Goal: Task Accomplishment & Management: Use online tool/utility

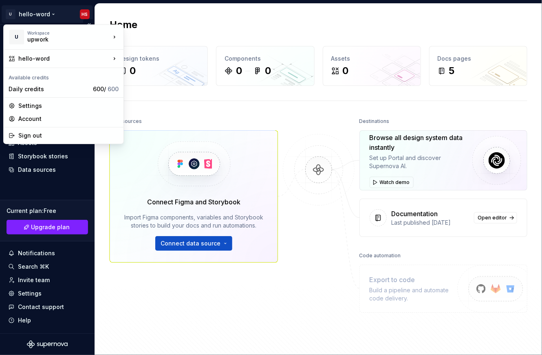
click at [38, 13] on html "U hello-word HS Home Documentation Analytics Code automation Design system data…" at bounding box center [271, 177] width 542 height 355
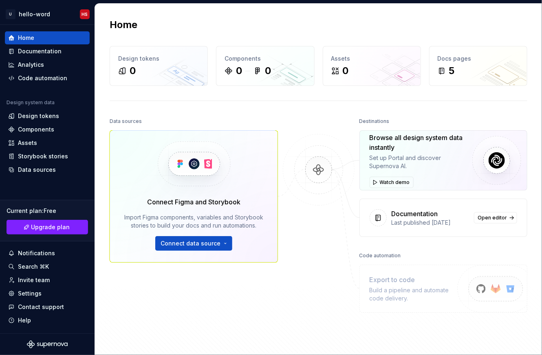
click at [136, 178] on html "U hello-word HS Home Documentation Analytics Code automation Design system data…" at bounding box center [271, 177] width 542 height 355
click at [38, 117] on div "Design tokens" at bounding box center [38, 116] width 41 height 8
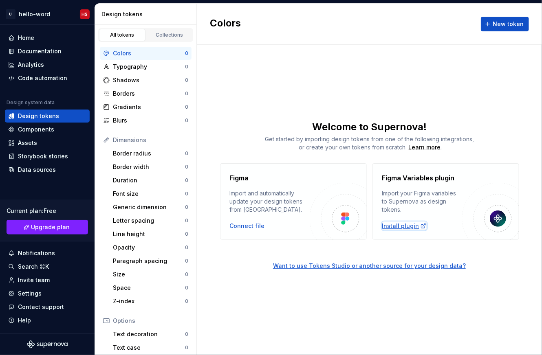
click at [398, 228] on div "Install plugin" at bounding box center [404, 226] width 44 height 8
click at [503, 23] on span "New token" at bounding box center [508, 24] width 31 height 8
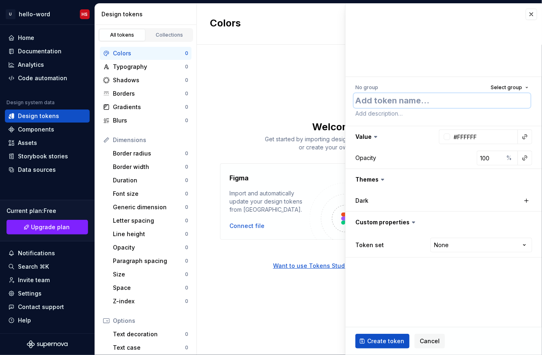
type textarea "*"
click at [395, 104] on textarea at bounding box center [442, 100] width 177 height 15
type textarea "C"
type textarea "*"
type textarea "Cp"
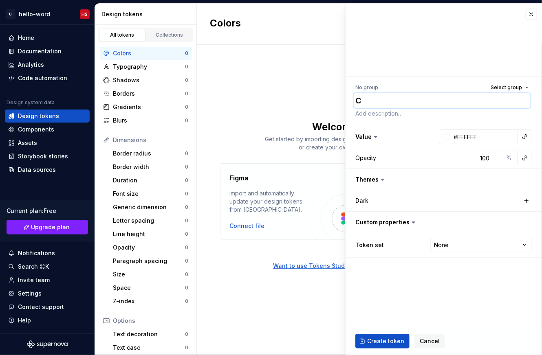
type textarea "*"
type textarea "Cpo"
type textarea "*"
type textarea "Cp"
type textarea "*"
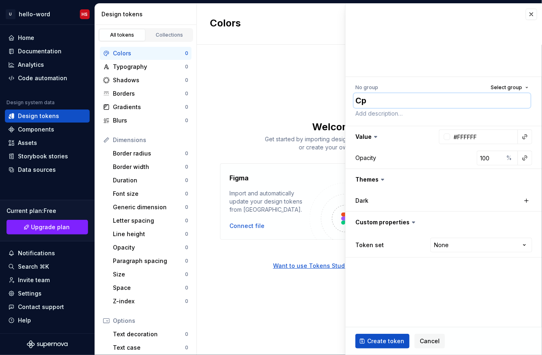
type textarea "C"
type textarea "*"
type textarea "Co"
type textarea "*"
type textarea "Col"
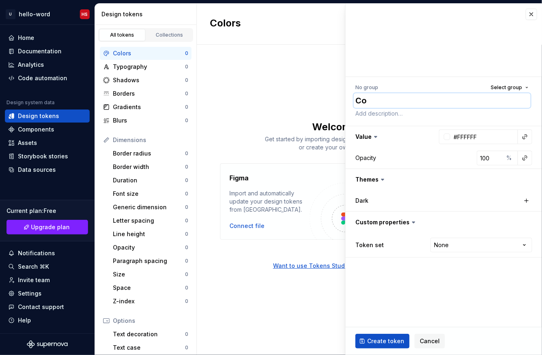
type textarea "*"
type textarea "Colo"
type textarea "*"
type textarea "Color"
type textarea "*"
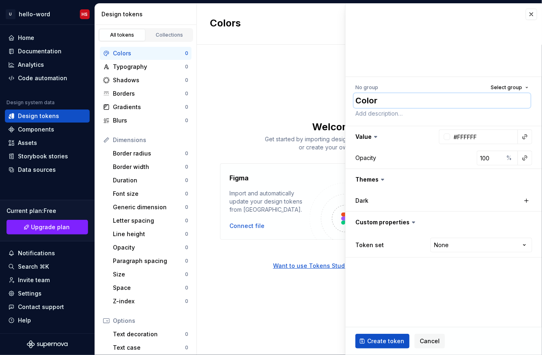
type textarea "Color"
type textarea "*"
type textarea "Colors"
type textarea "*"
type textarea "Colors"
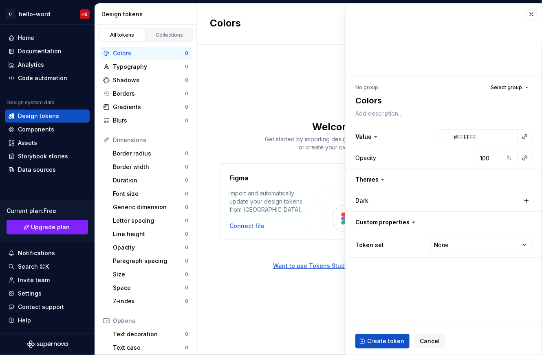
click at [374, 137] on icon at bounding box center [376, 137] width 8 height 8
click at [361, 135] on button "button" at bounding box center [444, 136] width 196 height 21
click at [495, 136] on input "#FFFFFF" at bounding box center [484, 137] width 68 height 15
click at [373, 113] on textarea at bounding box center [442, 113] width 177 height 11
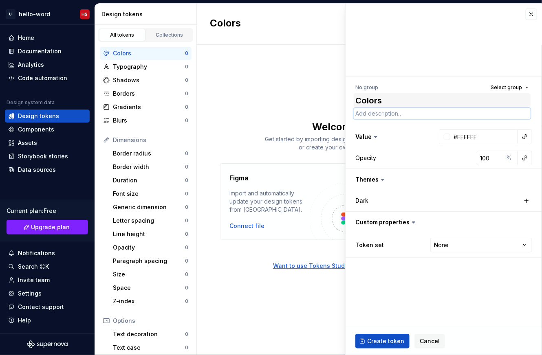
type textarea "*"
click at [361, 99] on textarea "Colors" at bounding box center [442, 100] width 177 height 15
type textarea "W"
type textarea "*"
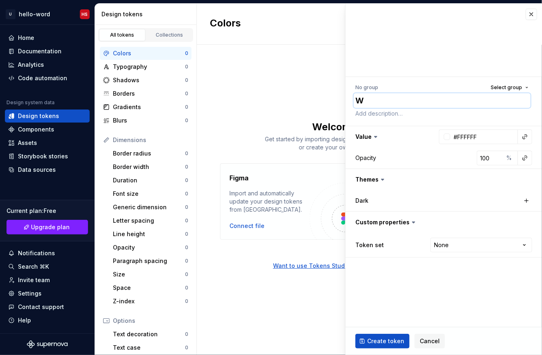
type textarea "Wh"
type textarea "*"
type textarea "Whi"
type textarea "*"
type textarea "Whit"
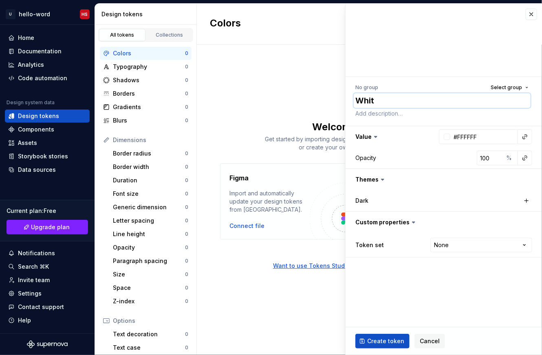
type textarea "*"
type textarea "White"
type textarea "*"
type textarea "White"
click at [521, 85] on span "Select group" at bounding box center [506, 87] width 31 height 7
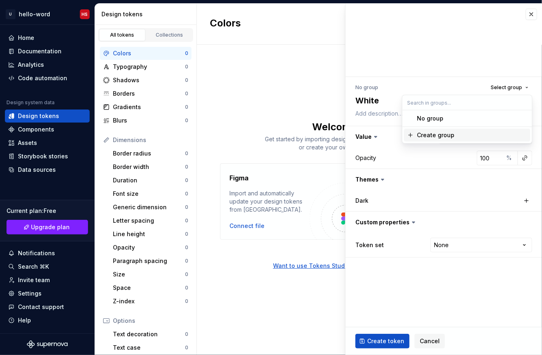
click at [455, 135] on div "Create group" at bounding box center [472, 135] width 110 height 8
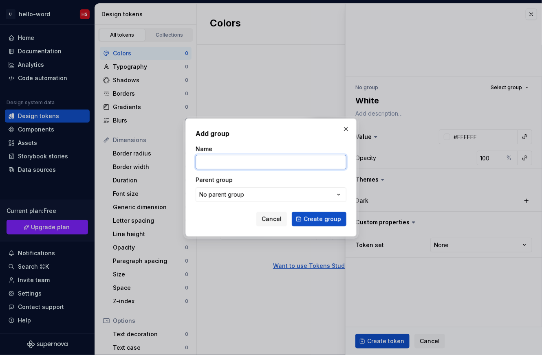
type textarea "*"
type input "Backgr"
type textarea "*"
type input "Background"
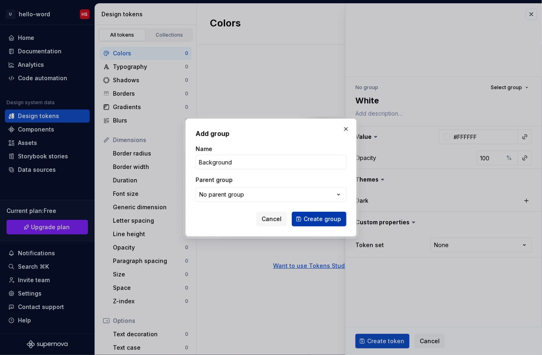
click at [302, 221] on button "Create group" at bounding box center [319, 219] width 55 height 15
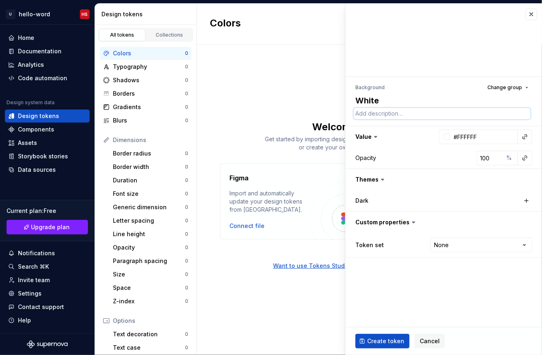
click at [366, 114] on textarea at bounding box center [442, 113] width 177 height 11
type textarea "*"
click at [369, 99] on textarea "White" at bounding box center [442, 100] width 177 height 15
type textarea "b"
type textarea "*"
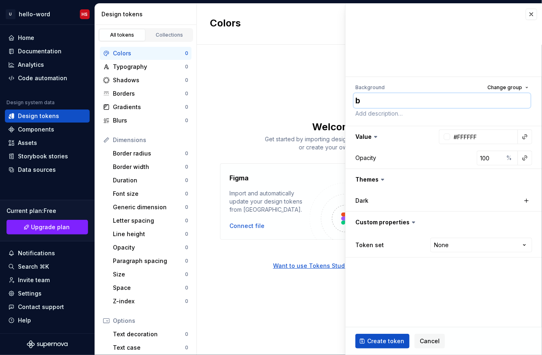
click at [369, 99] on textarea "White" at bounding box center [442, 100] width 177 height 15
type textarea "ba"
type textarea "*"
type textarea "bas"
type textarea "*"
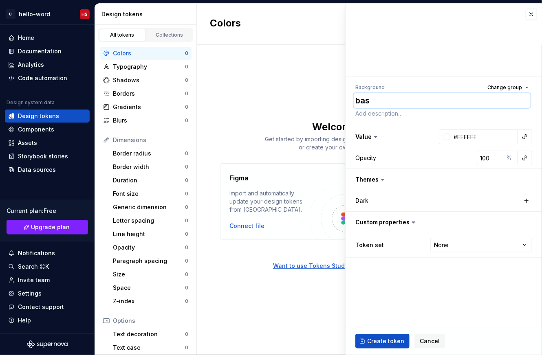
type textarea "base"
type textarea "*"
type textarea "base"
type textarea "*"
click at [394, 115] on textarea at bounding box center [442, 113] width 177 height 11
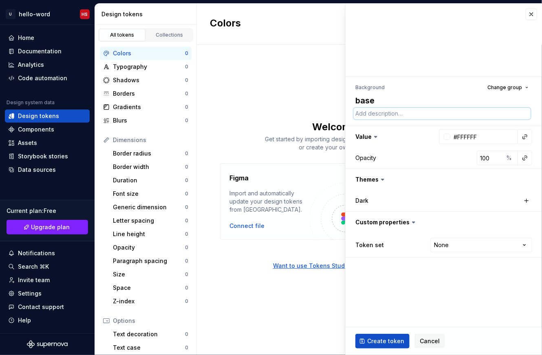
paste textarea "Primary bg color for the apps main pages. Neutral foundation for foreground ele…"
type textarea "Primary bg color for the apps main pages. Neutral foundation for foreground ele…"
type textarea "*"
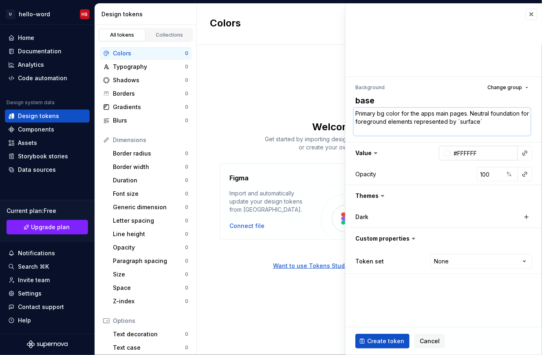
type textarea "Primary bg color for the apps main pages. Neutral foundation for foreground ele…"
drag, startPoint x: 479, startPoint y: 152, endPoint x: 446, endPoint y: 154, distance: 32.6
click at [450, 154] on input "#FFFFFF" at bounding box center [484, 153] width 68 height 15
type textarea "*"
click at [446, 154] on div at bounding box center [447, 153] width 7 height 7
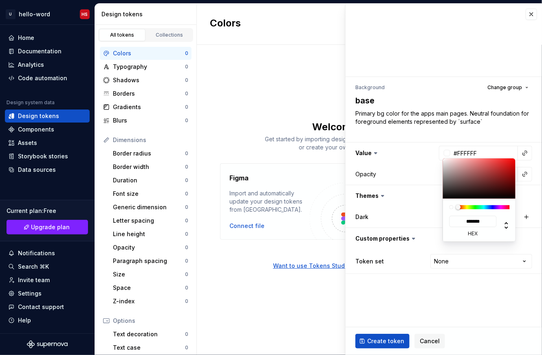
type input "#E5A6A6"
type input "*******"
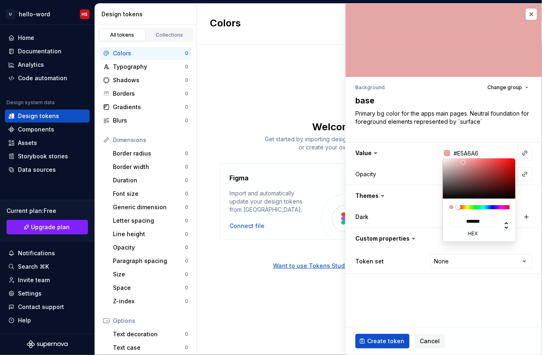
type textarea "*"
click at [463, 163] on div at bounding box center [479, 179] width 73 height 40
type input "#E5BEBE"
type input "*******"
click at [455, 163] on div at bounding box center [479, 179] width 73 height 40
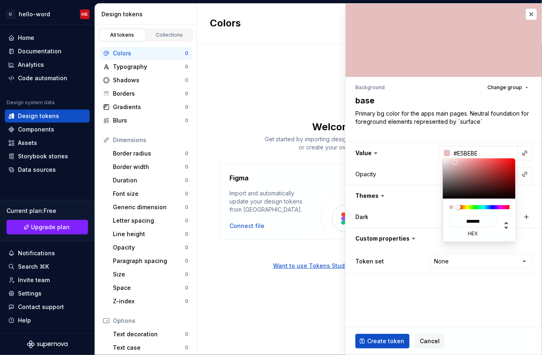
click at [426, 117] on html "U hello-word HS Home Documentation Analytics Code automation Design system data…" at bounding box center [271, 177] width 542 height 355
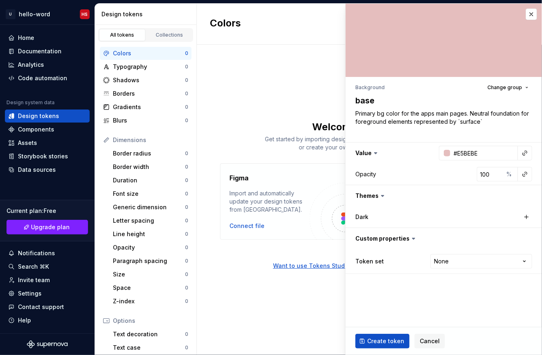
click at [376, 200] on html "U hello-word HS Home Documentation Analytics Code automation Design system data…" at bounding box center [271, 177] width 542 height 355
click at [376, 200] on button "button" at bounding box center [444, 195] width 196 height 21
click at [370, 216] on div "Dark" at bounding box center [396, 217] width 82 height 8
click at [525, 216] on button "button" at bounding box center [526, 217] width 11 height 11
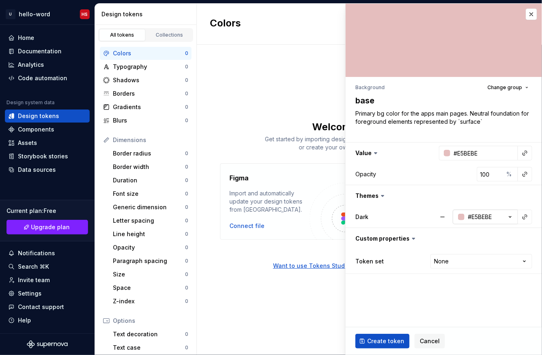
click at [510, 218] on icon "button" at bounding box center [510, 217] width 8 height 8
type textarea "*"
click at [429, 239] on div at bounding box center [429, 238] width 7 height 7
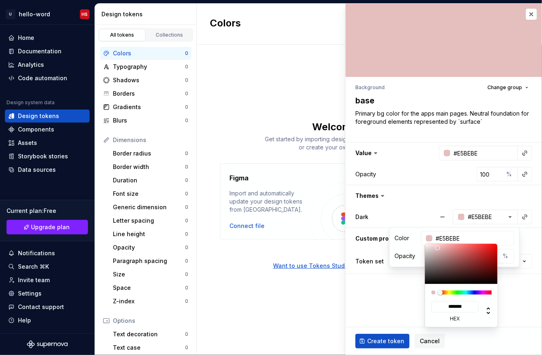
type input "#C03838"
type input "*******"
click at [477, 254] on div at bounding box center [461, 264] width 73 height 40
click at [424, 200] on html "U hello-word HS Home Documentation Analytics Code automation Design system data…" at bounding box center [271, 177] width 542 height 355
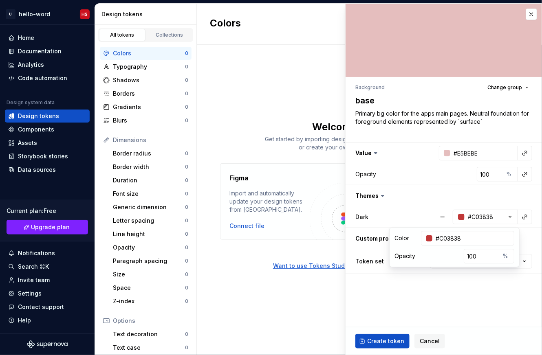
click at [377, 291] on html "U hello-word HS Home Documentation Analytics Code automation Design system data…" at bounding box center [271, 177] width 542 height 355
click at [377, 291] on fieldset "Background Change group base Primary bg color for the apps main pages. Neutral …" at bounding box center [444, 180] width 196 height 352
click at [402, 243] on button "button" at bounding box center [444, 238] width 196 height 21
click at [400, 240] on button "button" at bounding box center [444, 238] width 196 height 21
type textarea "*"
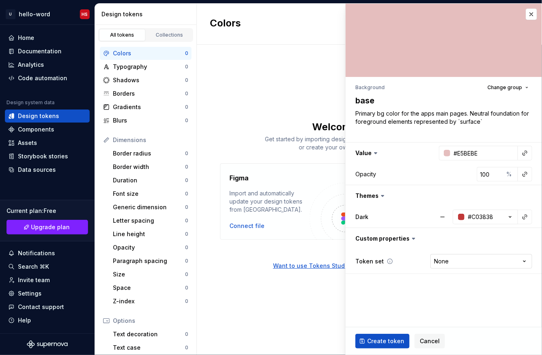
click at [468, 260] on html "U hello-word HS Home Documentation Analytics Code automation Design system data…" at bounding box center [271, 177] width 542 height 355
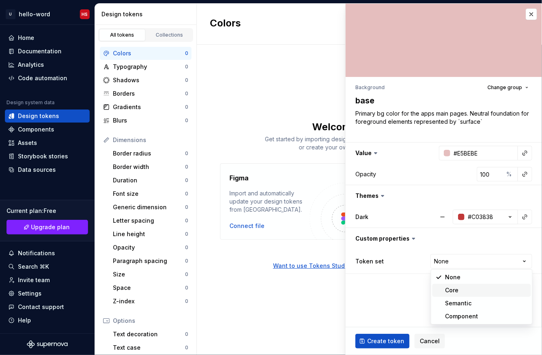
select select "**********"
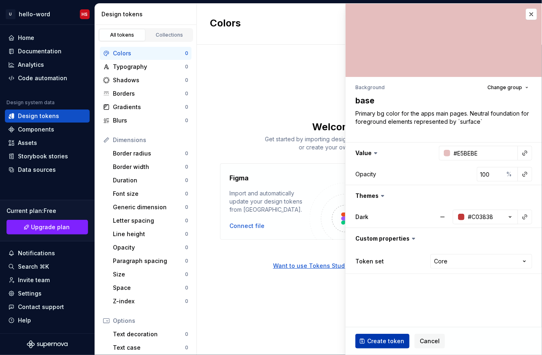
click at [396, 338] on span "Create token" at bounding box center [385, 341] width 37 height 8
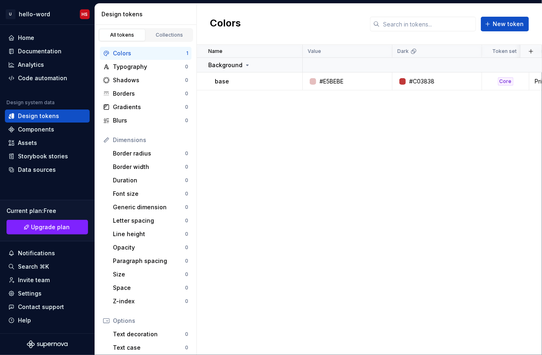
click at [309, 154] on div "Name Value Dark Token set Description Last updated Background base #E5BEBE #C03…" at bounding box center [369, 200] width 345 height 311
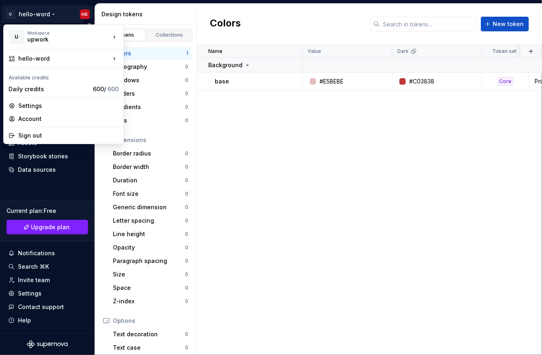
click at [35, 18] on html "U hello-word HS Home Documentation Analytics Code automation Design system data…" at bounding box center [271, 177] width 542 height 355
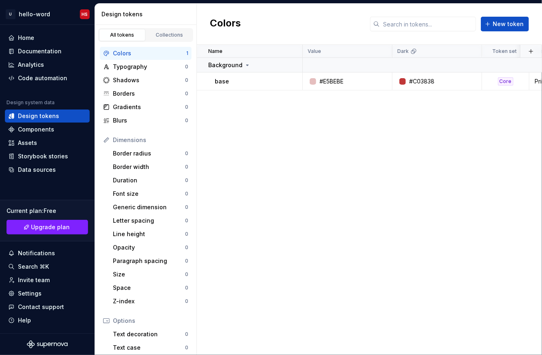
click at [286, 193] on html "U hello-word HS Home Documentation Analytics Code automation Design system data…" at bounding box center [271, 177] width 542 height 355
click at [47, 82] on div "Code automation" at bounding box center [47, 78] width 85 height 13
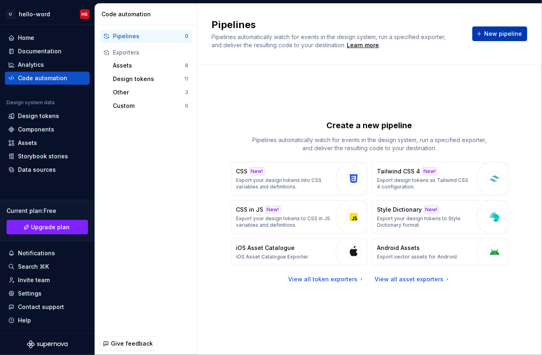
click at [509, 31] on span "New pipeline" at bounding box center [503, 34] width 38 height 8
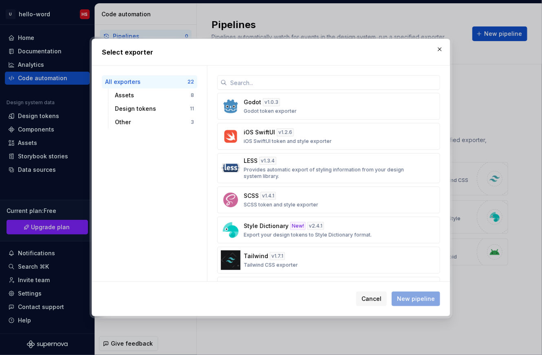
scroll to position [390, 0]
click at [342, 200] on div "SCSS v 1.4.1 SCSS token and style exporter" at bounding box center [326, 199] width 165 height 16
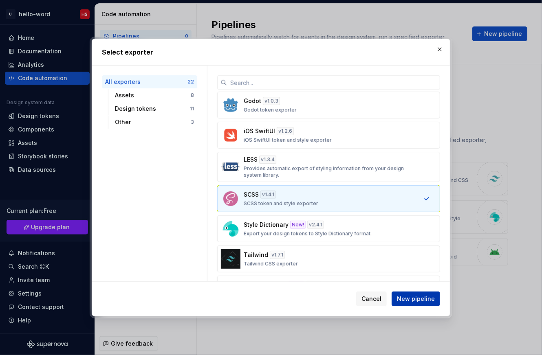
click at [415, 304] on button "New pipeline" at bounding box center [416, 299] width 49 height 15
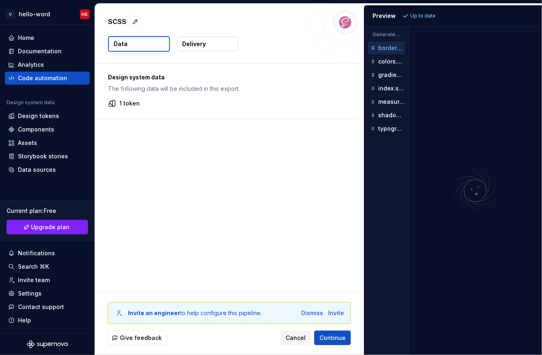
click at [292, 185] on div "Design system data The following data will be included in this export. 1 token" at bounding box center [229, 178] width 269 height 229
click at [340, 313] on div "Invite" at bounding box center [336, 313] width 16 height 8
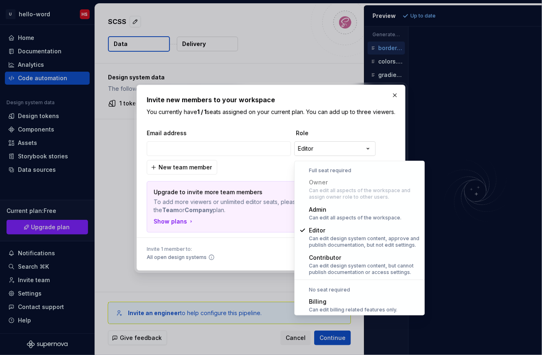
click at [317, 151] on div "**********" at bounding box center [271, 177] width 542 height 355
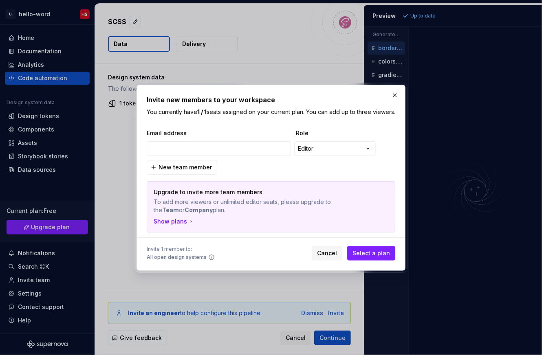
click at [260, 300] on div at bounding box center [271, 177] width 542 height 355
click at [260, 300] on body "U hello-word HS Home Documentation Analytics Code automation Design system data…" at bounding box center [271, 177] width 542 height 355
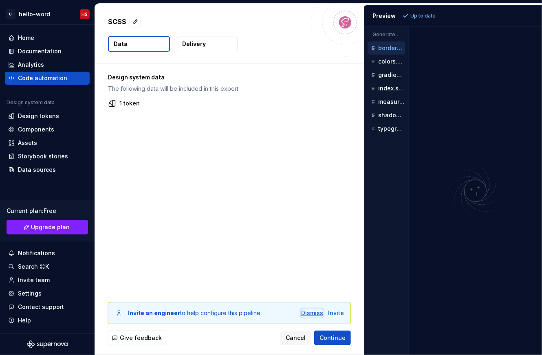
click at [315, 313] on div "Dismiss" at bounding box center [312, 313] width 22 height 8
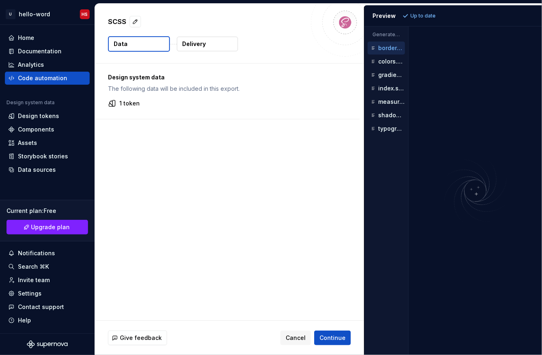
click at [211, 49] on button "Delivery" at bounding box center [207, 44] width 61 height 15
click at [216, 40] on button "Delivery" at bounding box center [207, 44] width 61 height 15
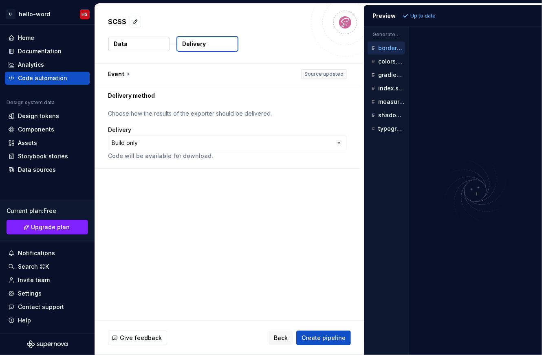
click at [123, 49] on button "Data" at bounding box center [138, 44] width 61 height 15
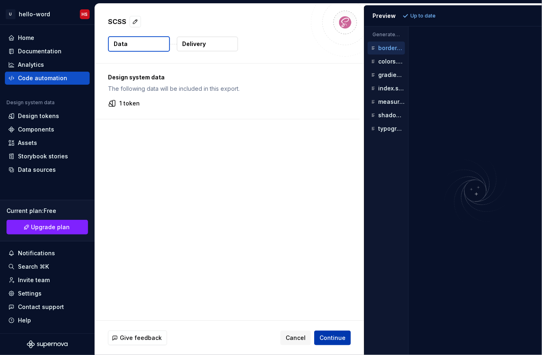
click at [332, 339] on span "Continue" at bounding box center [333, 338] width 26 height 8
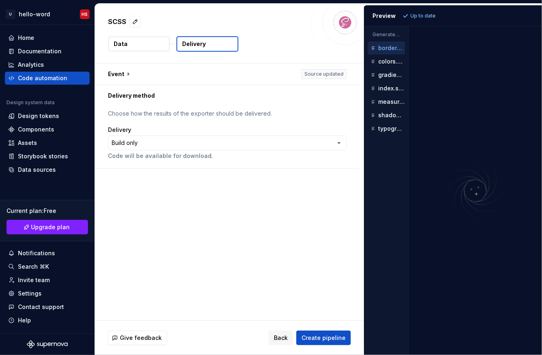
click at [221, 39] on button "Delivery" at bounding box center [207, 43] width 62 height 15
click at [319, 337] on span "Create pipeline" at bounding box center [324, 338] width 44 height 8
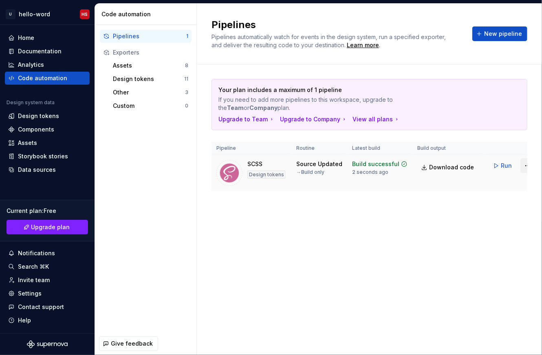
click at [519, 167] on html "U hello-word HS Home Documentation Analytics Code automation Design system data…" at bounding box center [271, 177] width 542 height 355
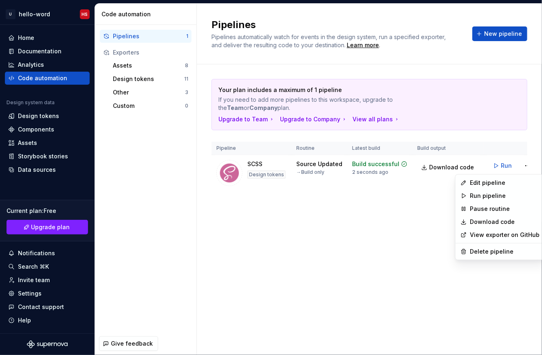
click at [492, 237] on link "View exporter on GitHub" at bounding box center [505, 235] width 70 height 8
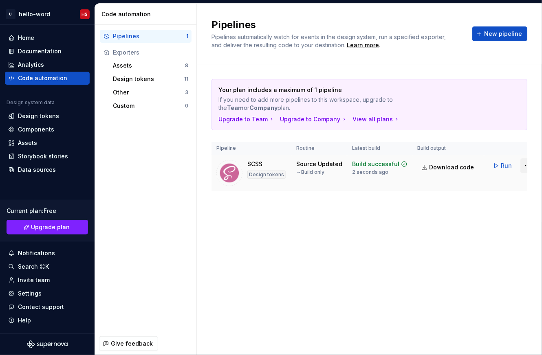
click at [521, 167] on html "U hello-word HS Home Documentation Analytics Code automation Design system data…" at bounding box center [271, 177] width 542 height 355
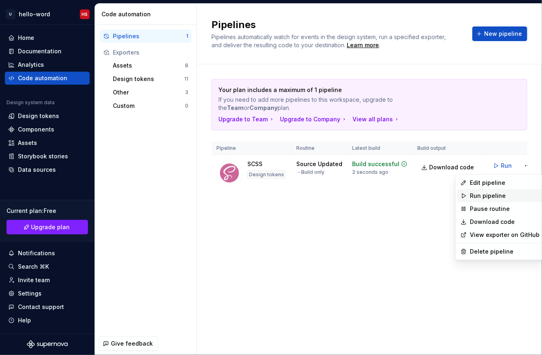
click at [509, 195] on div "Run pipeline" at bounding box center [505, 196] width 70 height 8
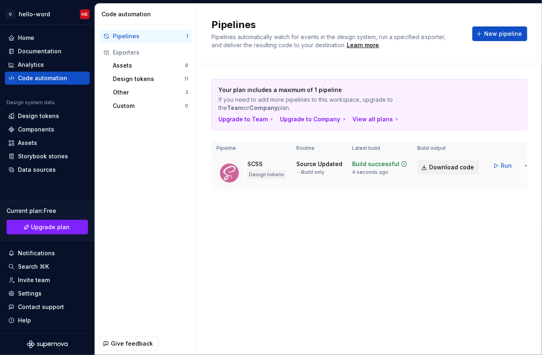
click at [433, 165] on span "Download code" at bounding box center [451, 167] width 45 height 8
click at [319, 243] on div "Pipelines Pipelines automatically watch for events in the design system, run a …" at bounding box center [369, 180] width 345 height 352
click at [520, 161] on html "U hello-word HS Home Documentation Analytics Code automation Design system data…" at bounding box center [271, 177] width 542 height 355
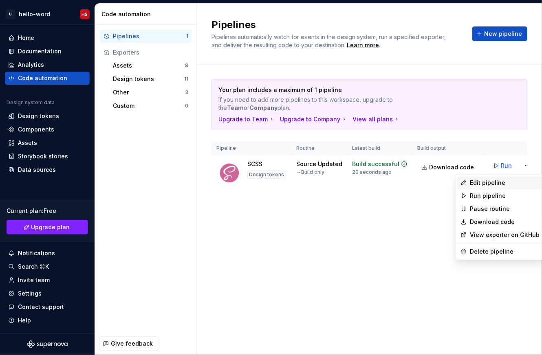
click at [492, 187] on div "Edit pipeline" at bounding box center [505, 183] width 70 height 8
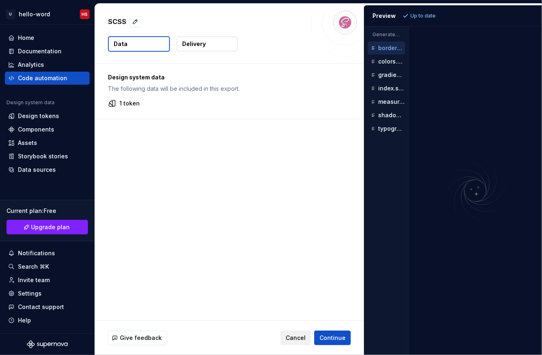
click at [300, 336] on span "Cancel" at bounding box center [296, 338] width 20 height 8
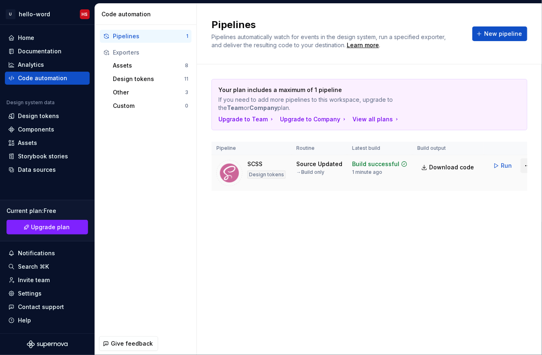
click at [521, 167] on html "U hello-word HS Home Documentation Analytics Code automation Design system data…" at bounding box center [271, 177] width 542 height 355
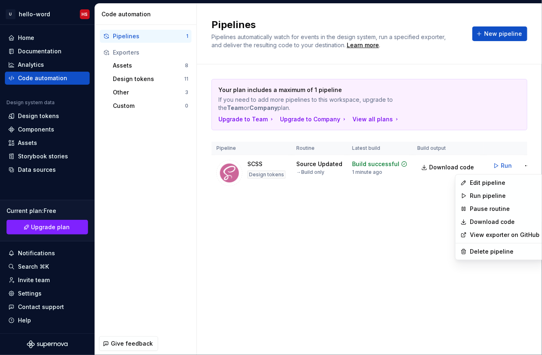
click at [495, 258] on div "Edit pipeline Run pipeline Pause routine Download code View exporter on GitHub …" at bounding box center [500, 217] width 90 height 86
click at [492, 252] on div "Delete pipeline" at bounding box center [505, 252] width 70 height 8
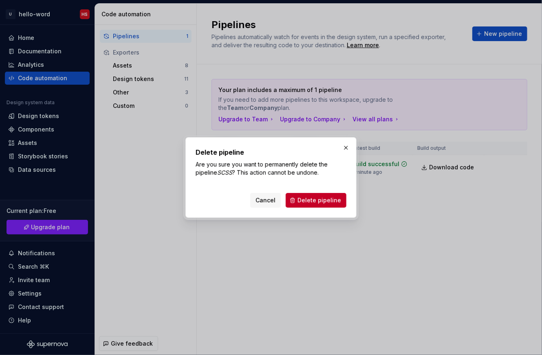
click at [332, 191] on div "Cancel Delete pipeline" at bounding box center [271, 199] width 151 height 18
click at [333, 201] on span "Delete pipeline" at bounding box center [320, 200] width 44 height 8
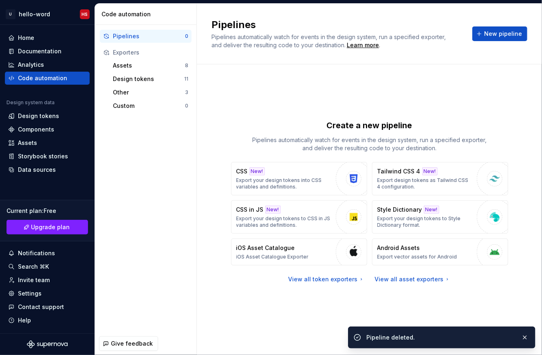
click at [492, 43] on div "Pipelines Pipelines automatically watch for events in the design system, run a …" at bounding box center [370, 33] width 316 height 31
click at [487, 38] on button "New pipeline" at bounding box center [499, 33] width 55 height 15
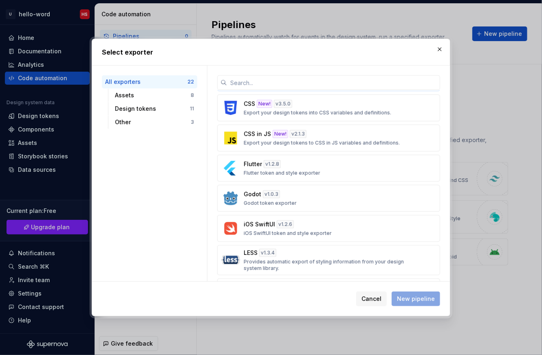
scroll to position [297, 0]
click at [314, 113] on p "Export your design tokens into CSS variables and definitions." at bounding box center [318, 112] width 148 height 7
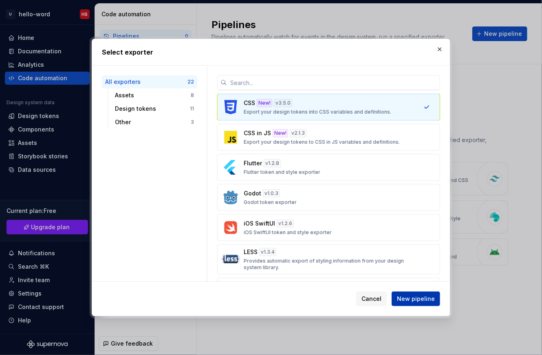
click at [417, 304] on button "New pipeline" at bounding box center [416, 299] width 49 height 15
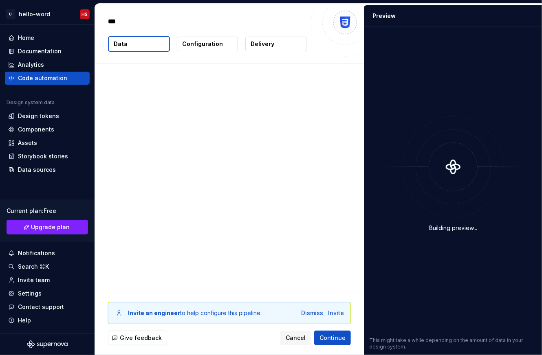
type textarea "*"
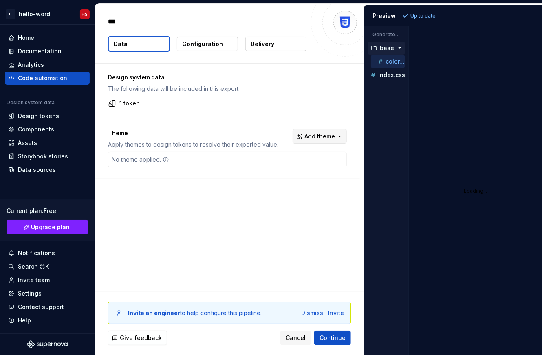
click at [326, 135] on span "Add theme" at bounding box center [319, 136] width 31 height 8
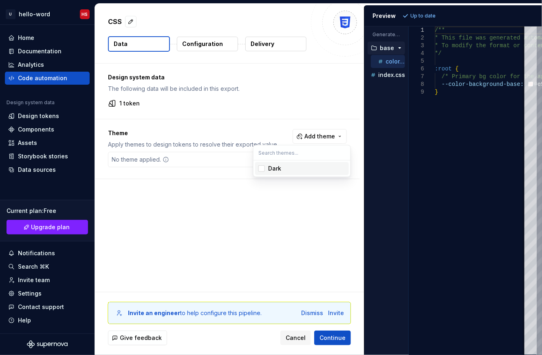
click at [283, 173] on span "Dark" at bounding box center [302, 168] width 94 height 13
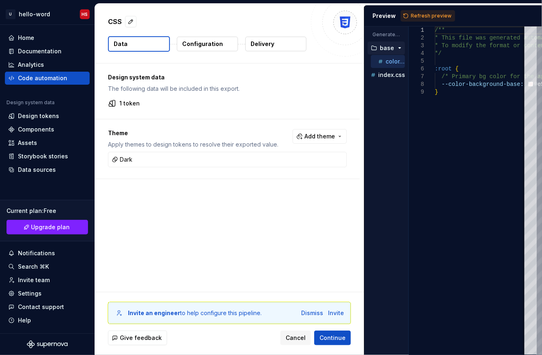
click at [303, 250] on html "U hello-word HS Home Documentation Analytics Code automation Design system data…" at bounding box center [271, 177] width 542 height 355
click at [317, 311] on div "Dismiss" at bounding box center [312, 313] width 22 height 8
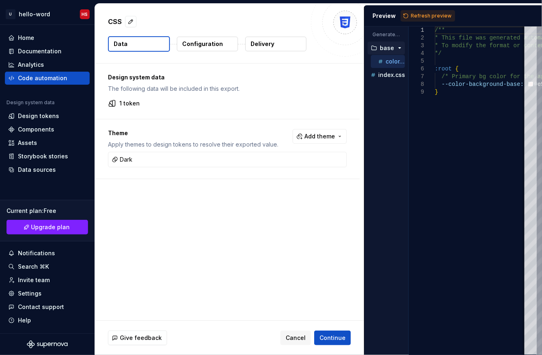
drag, startPoint x: 366, startPoint y: 143, endPoint x: 329, endPoint y: 149, distance: 37.9
click at [364, 149] on div "Accessibility guide for tree . Navigate the tree with the arrow keys. Common tr…" at bounding box center [386, 198] width 44 height 316
click at [259, 187] on div "Design system data The following data will be included in this export. 1 token …" at bounding box center [229, 192] width 269 height 257
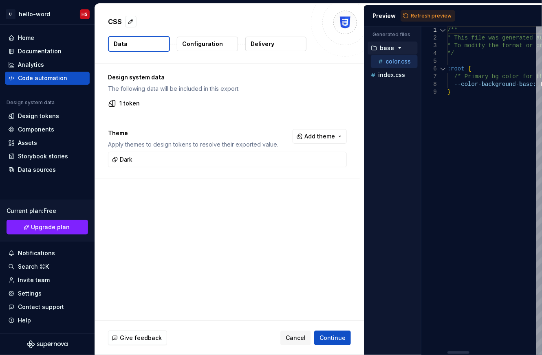
click at [422, 193] on div "Generated files Accessibility guide for tree . Navigate the tree with the arrow…" at bounding box center [453, 190] width 178 height 329
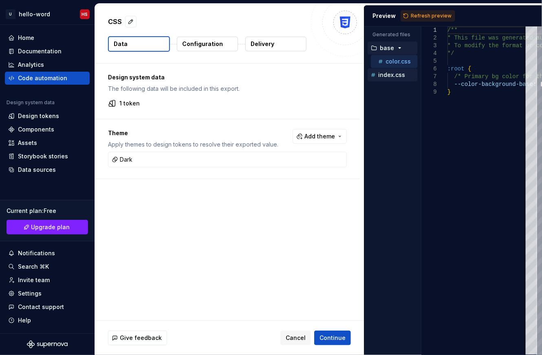
click at [389, 77] on p "index.css" at bounding box center [391, 75] width 27 height 7
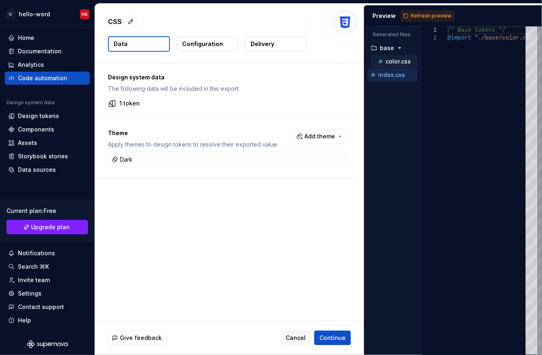
click at [384, 62] on icon "button" at bounding box center [381, 61] width 8 height 8
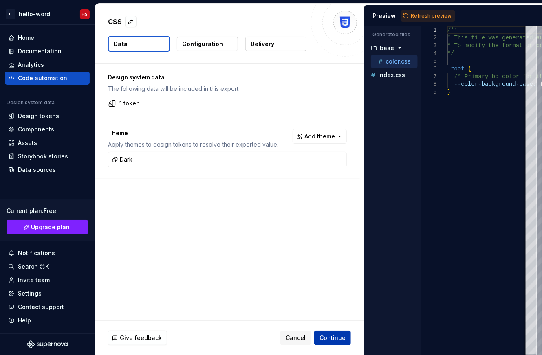
click at [340, 340] on span "Continue" at bounding box center [333, 338] width 26 height 8
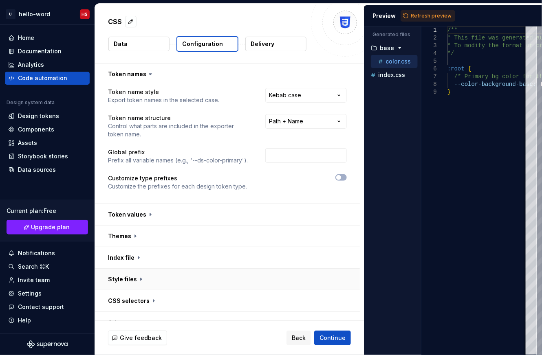
scroll to position [33, 0]
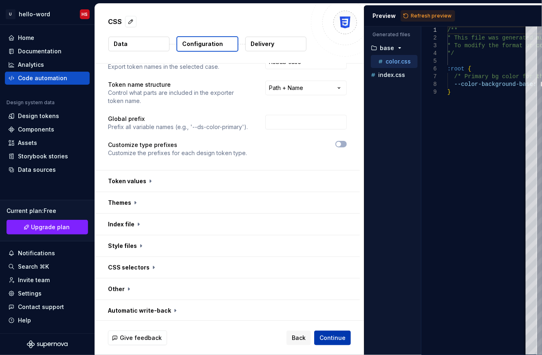
click at [334, 340] on span "Continue" at bounding box center [333, 338] width 26 height 8
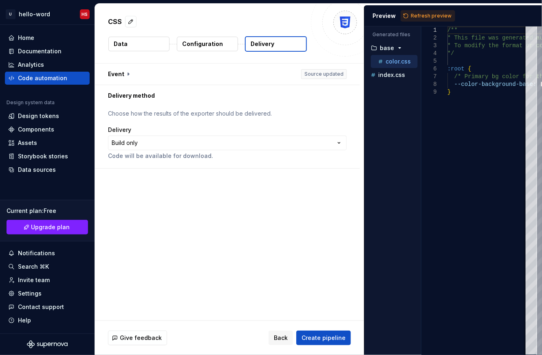
click at [205, 50] on button "Configuration" at bounding box center [207, 44] width 61 height 15
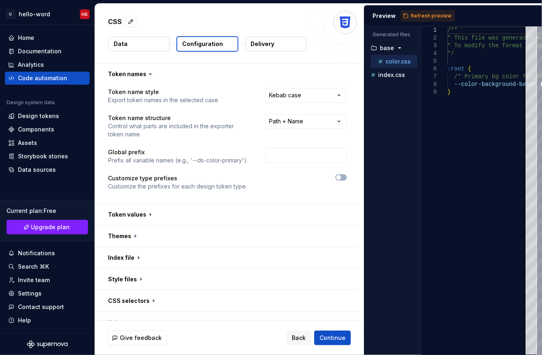
click at [267, 43] on p "Delivery" at bounding box center [263, 44] width 24 height 8
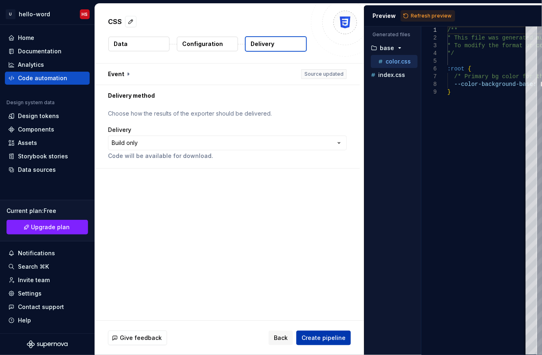
click at [339, 339] on span "Create pipeline" at bounding box center [324, 338] width 44 height 8
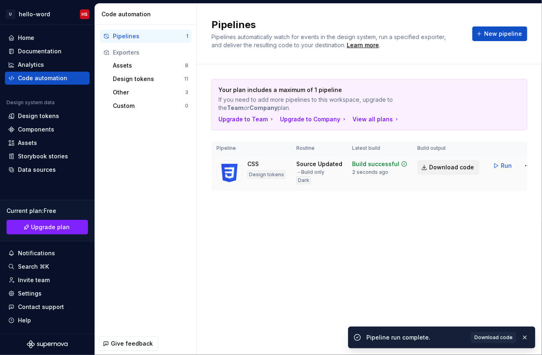
click at [450, 169] on span "Download code" at bounding box center [451, 167] width 45 height 8
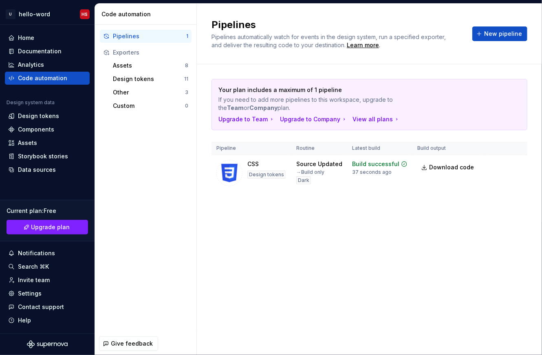
click at [349, 232] on div "Pipelines Pipelines automatically watch for events in the design system, run a …" at bounding box center [369, 180] width 345 height 352
click at [296, 54] on div "Pipelines Pipelines automatically watch for events in the design system, run a …" at bounding box center [369, 34] width 345 height 61
click at [27, 295] on div "Settings" at bounding box center [30, 294] width 24 height 8
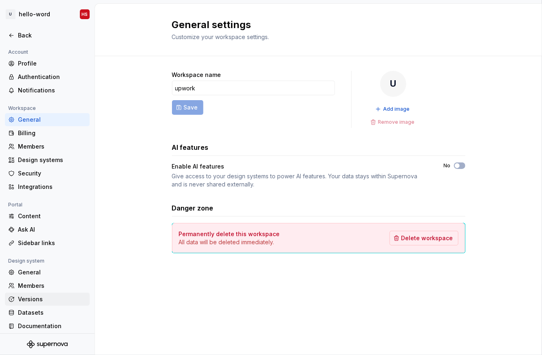
scroll to position [4, 0]
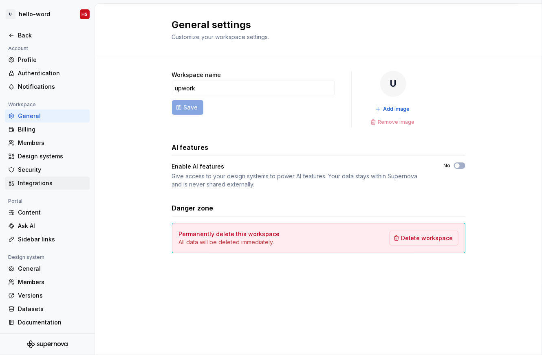
click at [35, 186] on div "Integrations" at bounding box center [52, 183] width 68 height 8
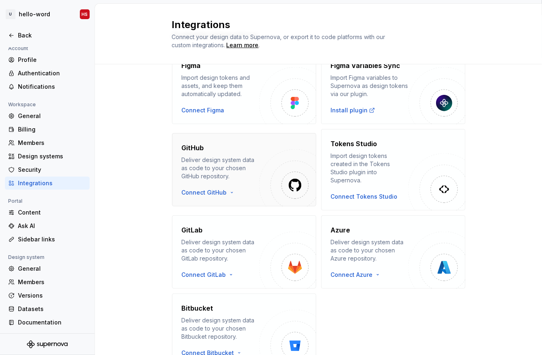
scroll to position [24, 0]
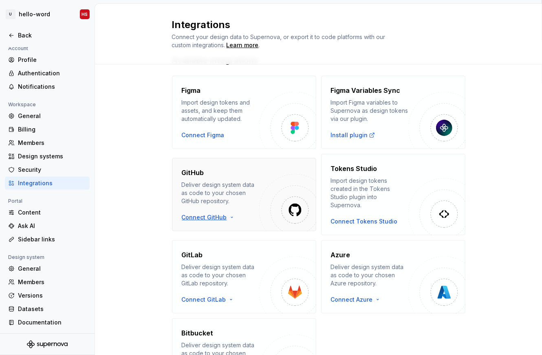
click at [210, 214] on html "U hello-word HS Back Account Profile Authentication Notifications Workspace Gen…" at bounding box center [271, 177] width 542 height 355
click at [225, 226] on div "Sign in with OAuth" at bounding box center [228, 227] width 83 height 8
click at [210, 212] on html "U hello-word HS Back Account Profile Authentication Notifications Workspace Gen…" at bounding box center [271, 177] width 542 height 355
click at [216, 227] on div "Sign in with OAuth" at bounding box center [228, 227] width 83 height 8
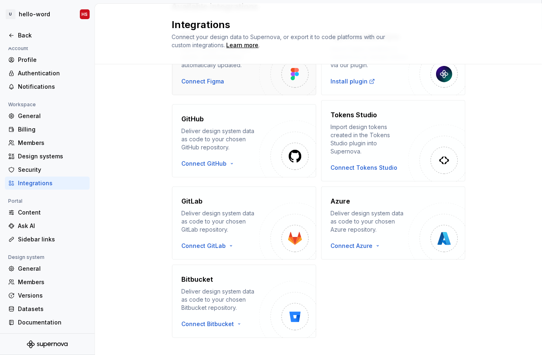
scroll to position [84, 0]
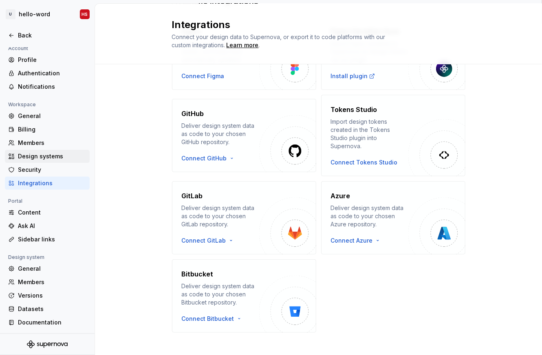
click at [37, 156] on div "Design systems" at bounding box center [52, 156] width 68 height 8
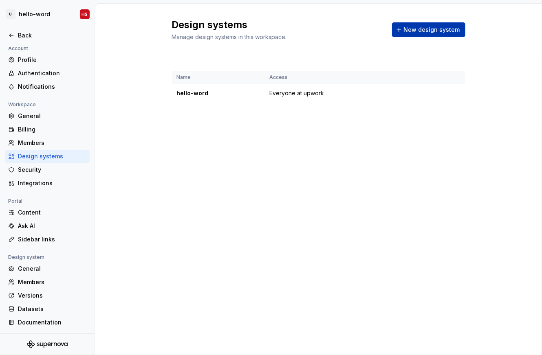
click at [423, 32] on span "New design system" at bounding box center [432, 30] width 56 height 8
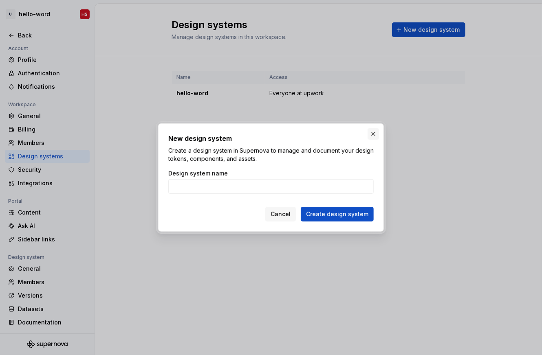
click at [374, 135] on button "button" at bounding box center [373, 133] width 11 height 11
